Goal: Check status: Check status

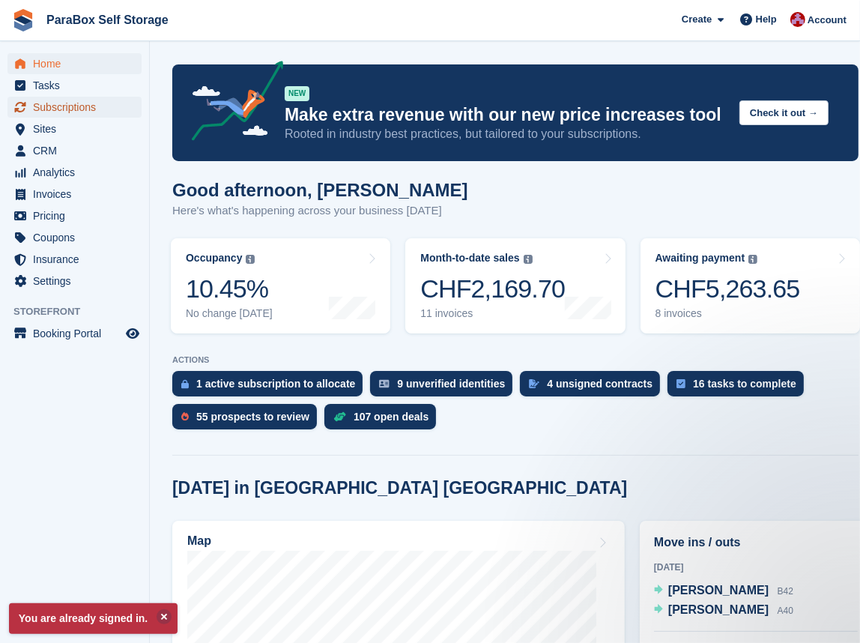
click at [53, 112] on span "Subscriptions" at bounding box center [78, 107] width 90 height 21
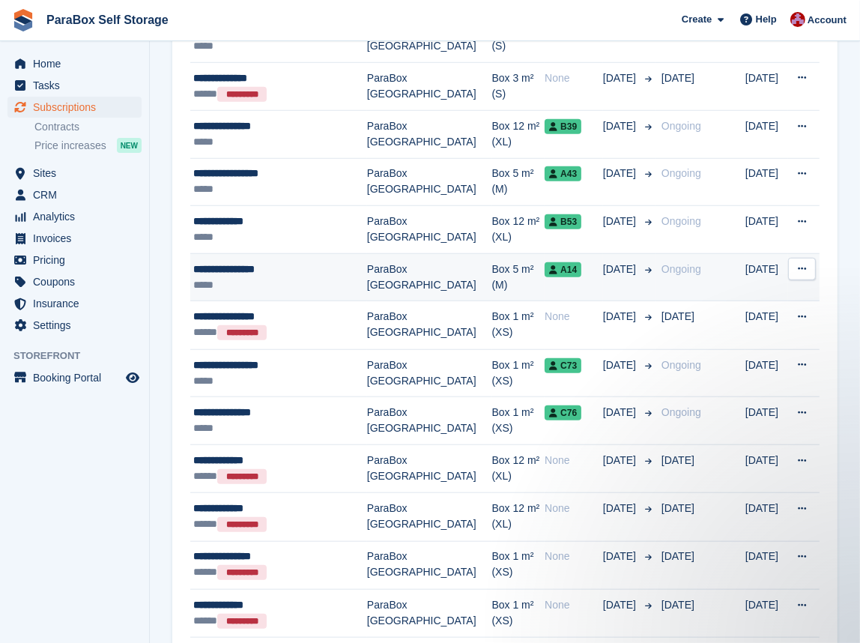
scroll to position [953, 0]
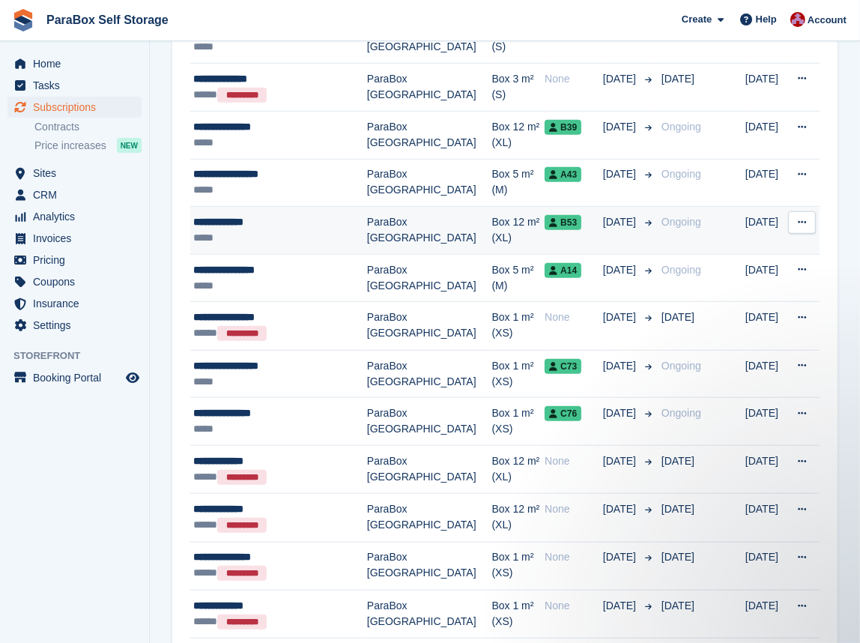
click at [296, 234] on div "*****" at bounding box center [280, 238] width 174 height 16
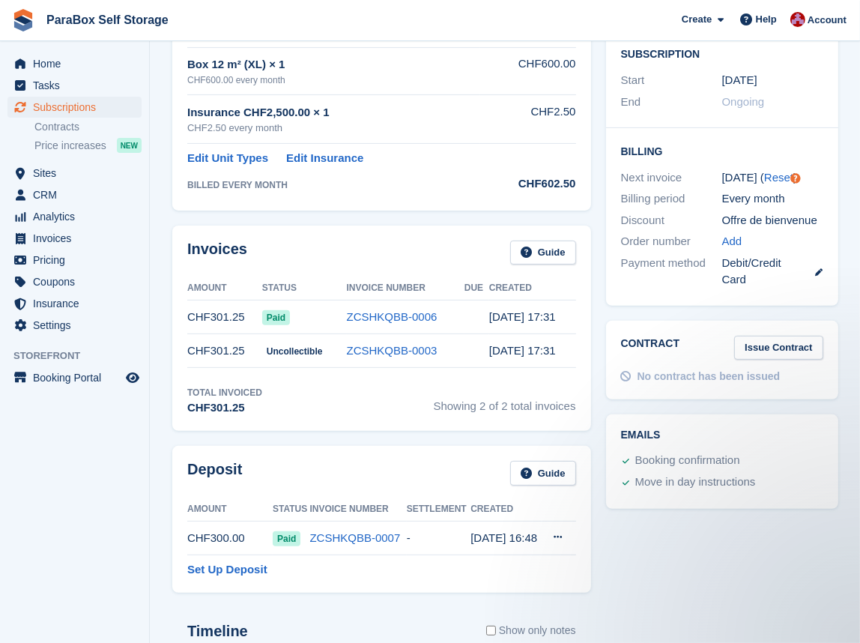
scroll to position [340, 0]
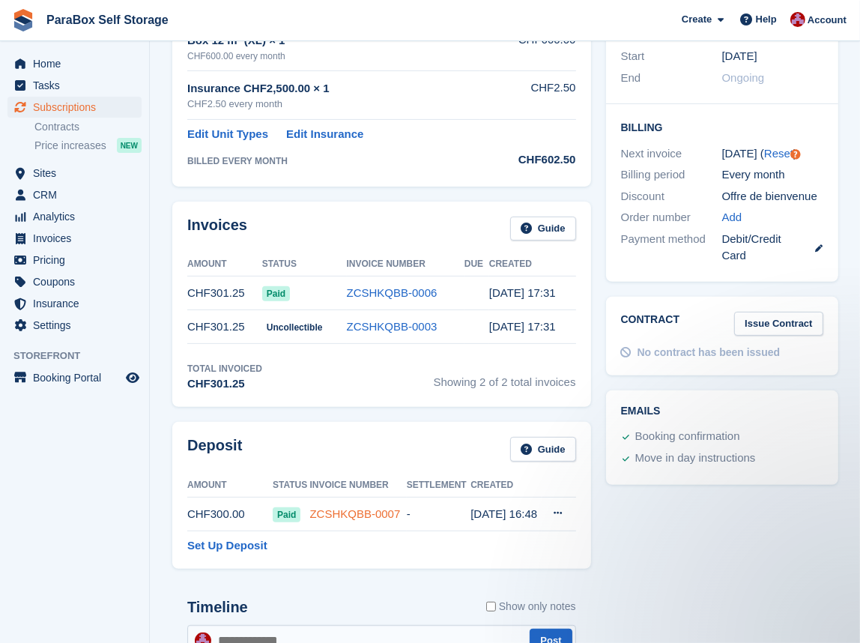
click at [361, 507] on link "ZCSHKQBB-0007" at bounding box center [354, 513] width 91 height 13
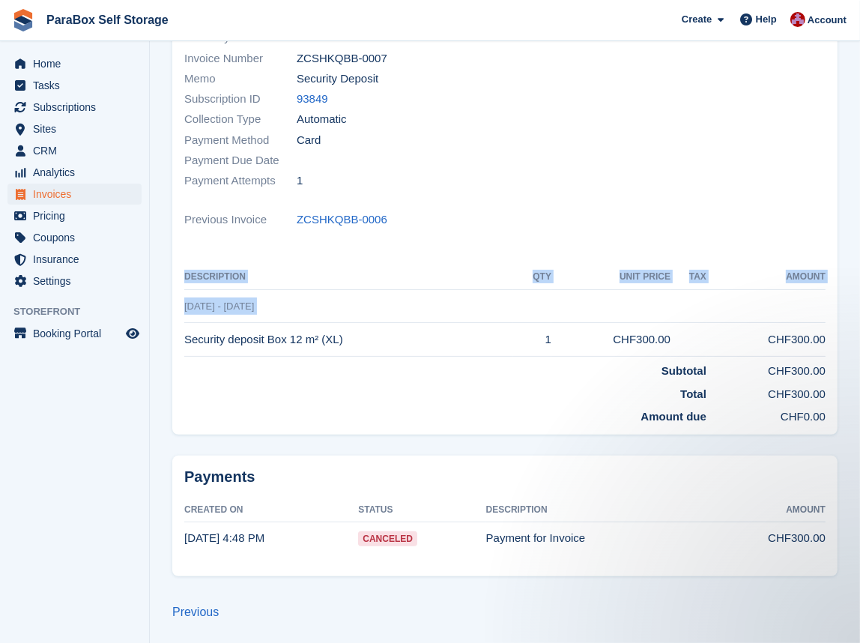
drag, startPoint x: 831, startPoint y: 420, endPoint x: 633, endPoint y: 294, distance: 234.4
click at [668, 304] on div "Status Paid Billed to info@wellnessonlygeneva.ch Name Gisela Vargas Currency CH…" at bounding box center [504, 194] width 665 height 480
click at [584, 209] on div "Previous Invoice ZCSHKQBB-0006" at bounding box center [504, 219] width 641 height 20
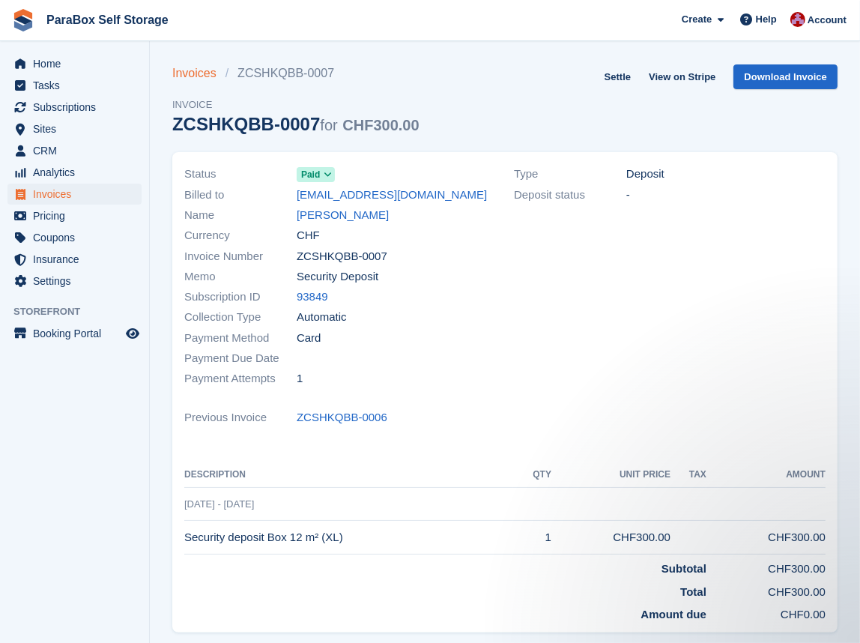
click at [202, 67] on link "Invoices" at bounding box center [198, 73] width 53 height 18
